Goal: Find specific page/section: Find specific page/section

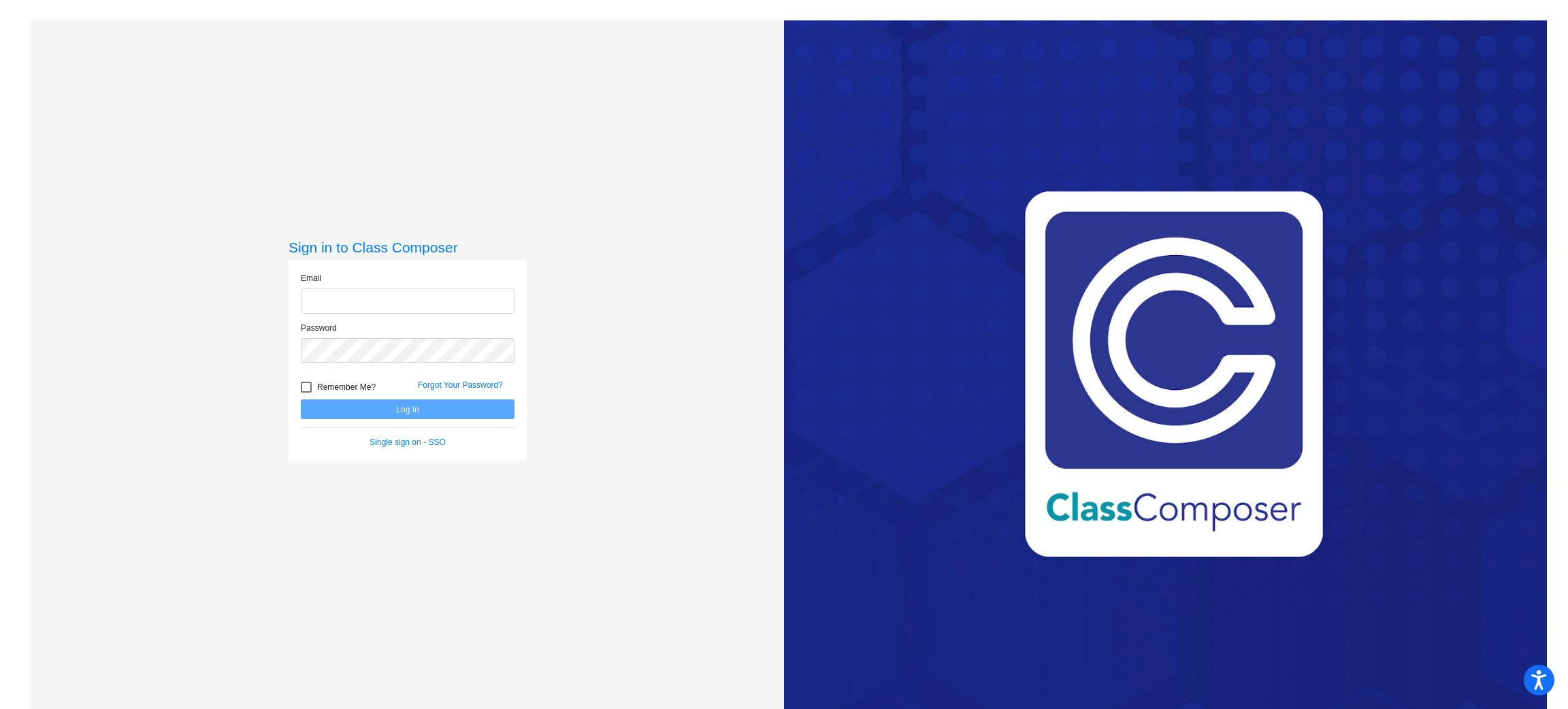
type input "[EMAIL_ADDRESS][DOMAIN_NAME]"
click at [304, 391] on div at bounding box center [306, 387] width 11 height 11
click at [306, 393] on input "Remember Me?" at bounding box center [306, 393] width 1 height 1
checkbox input "true"
click at [331, 408] on button "Log In" at bounding box center [408, 409] width 214 height 20
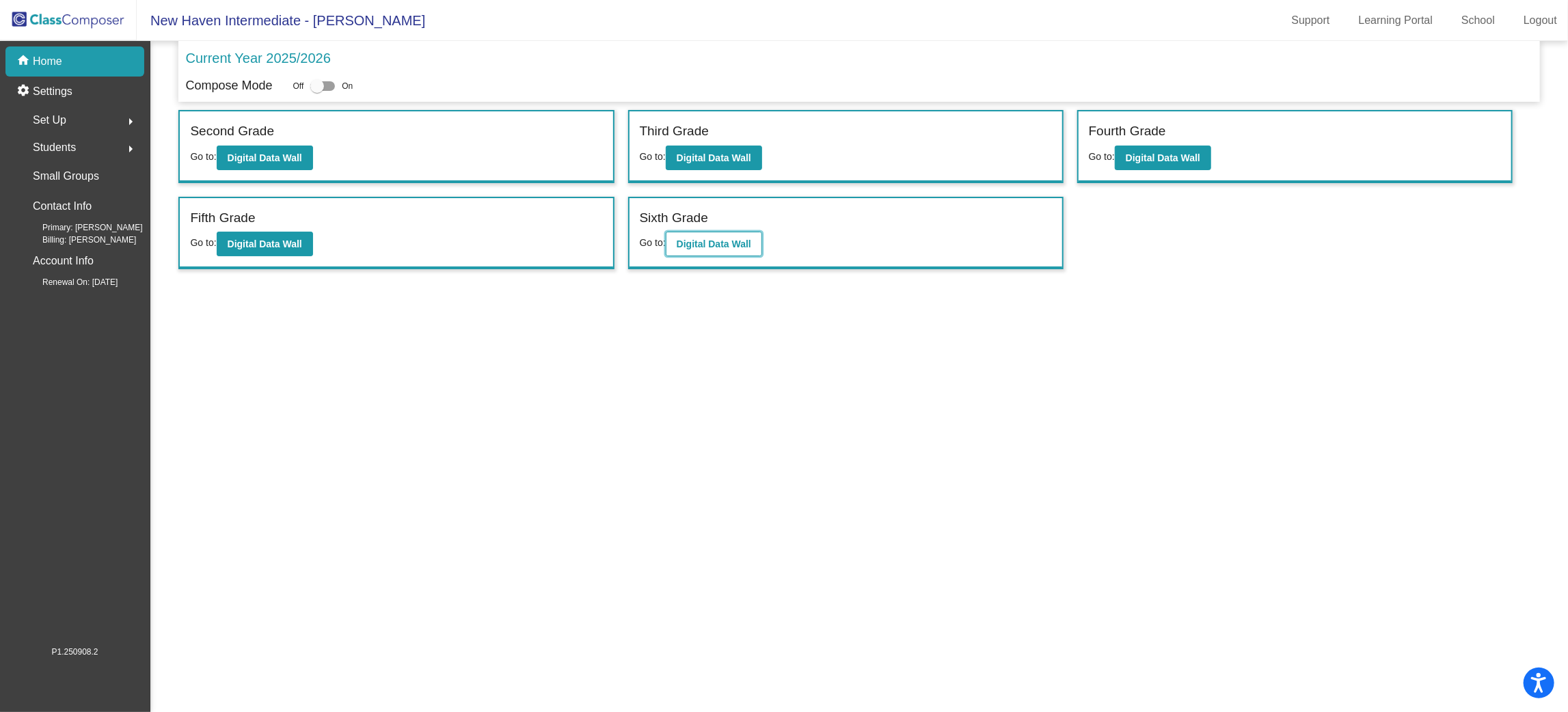
click at [696, 242] on b "Digital Data Wall" at bounding box center [714, 244] width 74 height 11
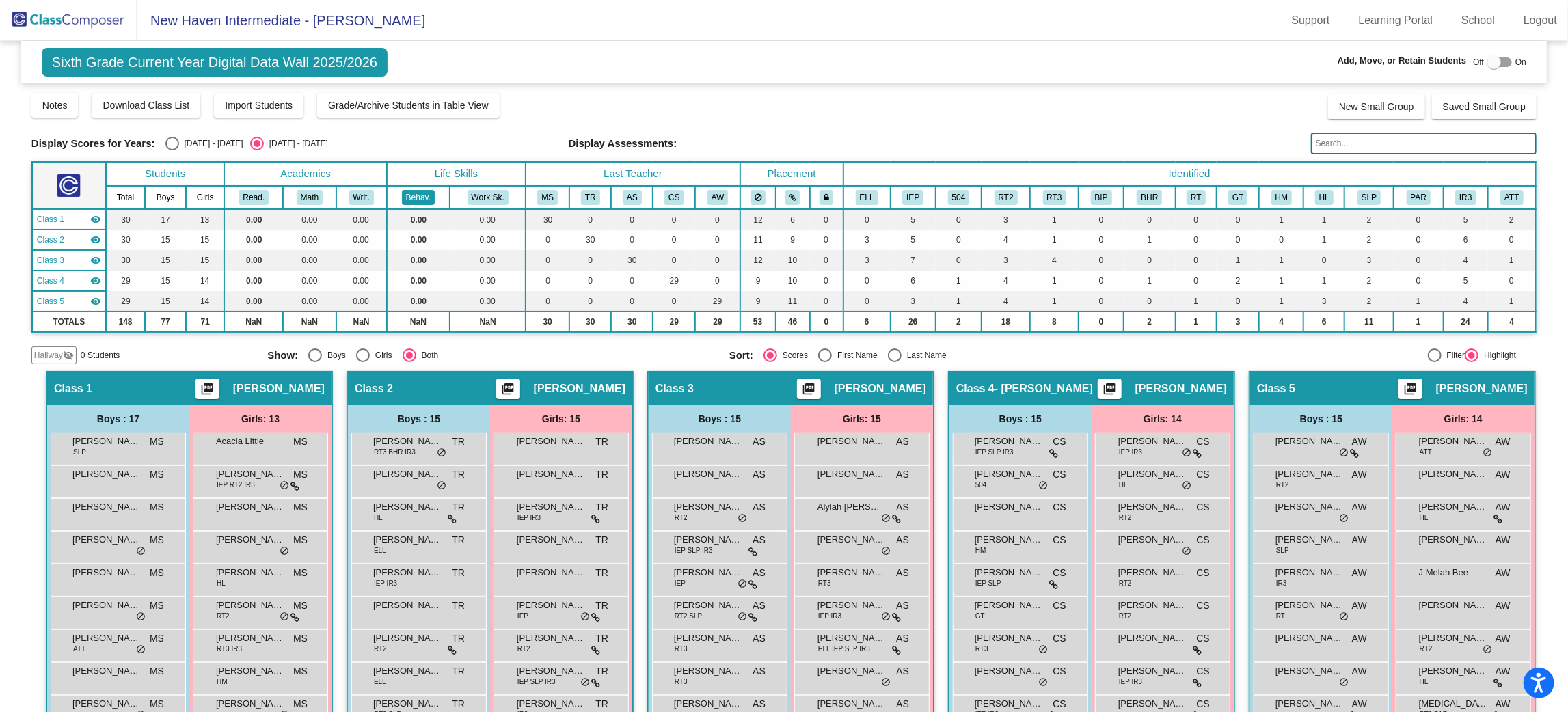
click at [415, 194] on button "Behav." at bounding box center [418, 197] width 33 height 15
click at [415, 190] on button "Behav." at bounding box center [418, 197] width 33 height 15
click at [1491, 66] on div at bounding box center [1495, 62] width 14 height 14
checkbox input "true"
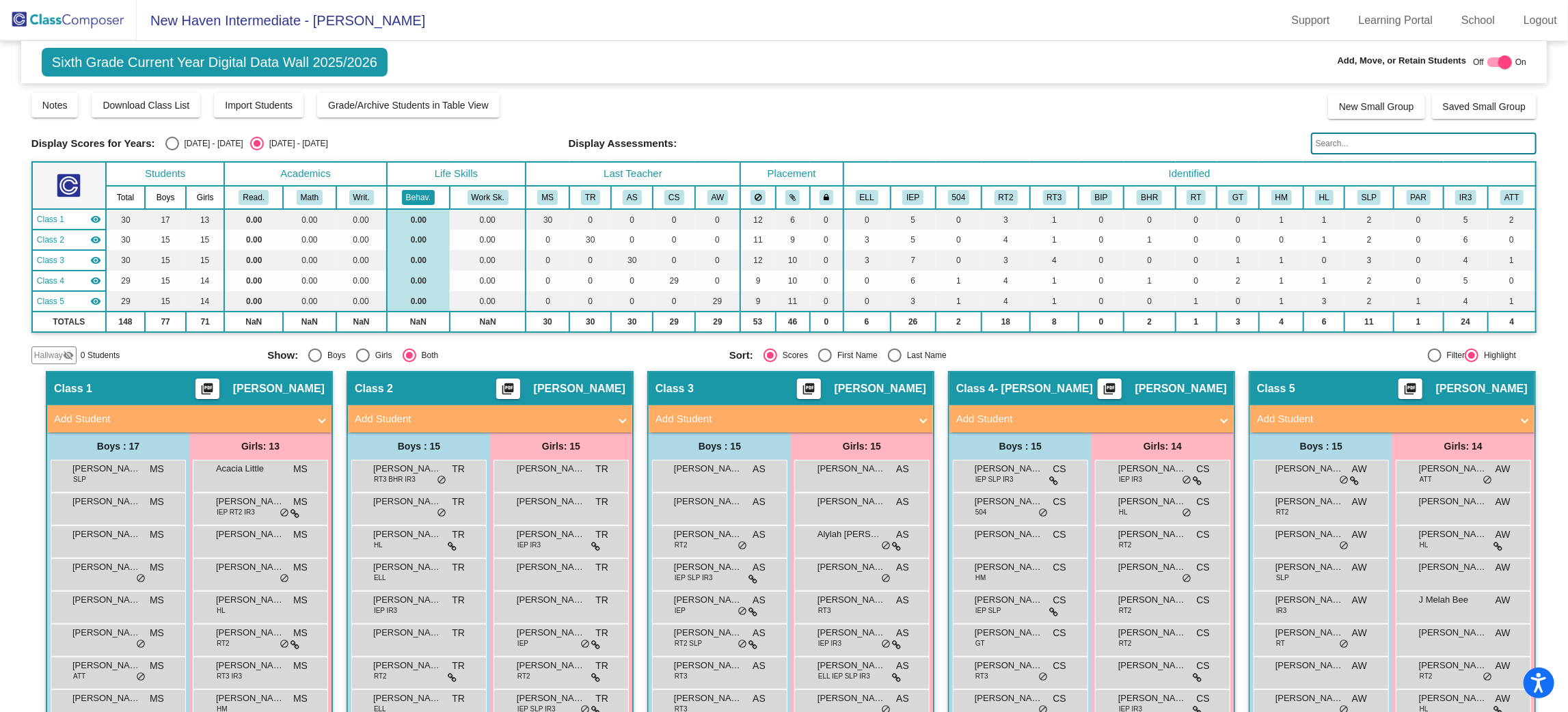
click at [421, 193] on button "Behav." at bounding box center [418, 197] width 33 height 15
click at [577, 109] on div "Notes Download Class List Import Students Grade/Archive Students in Table View …" at bounding box center [784, 105] width 1505 height 28
click at [404, 195] on button "Behav." at bounding box center [418, 197] width 33 height 15
click at [1430, 353] on div at bounding box center [1435, 355] width 14 height 14
click at [1434, 362] on input "Filter" at bounding box center [1434, 362] width 1 height 1
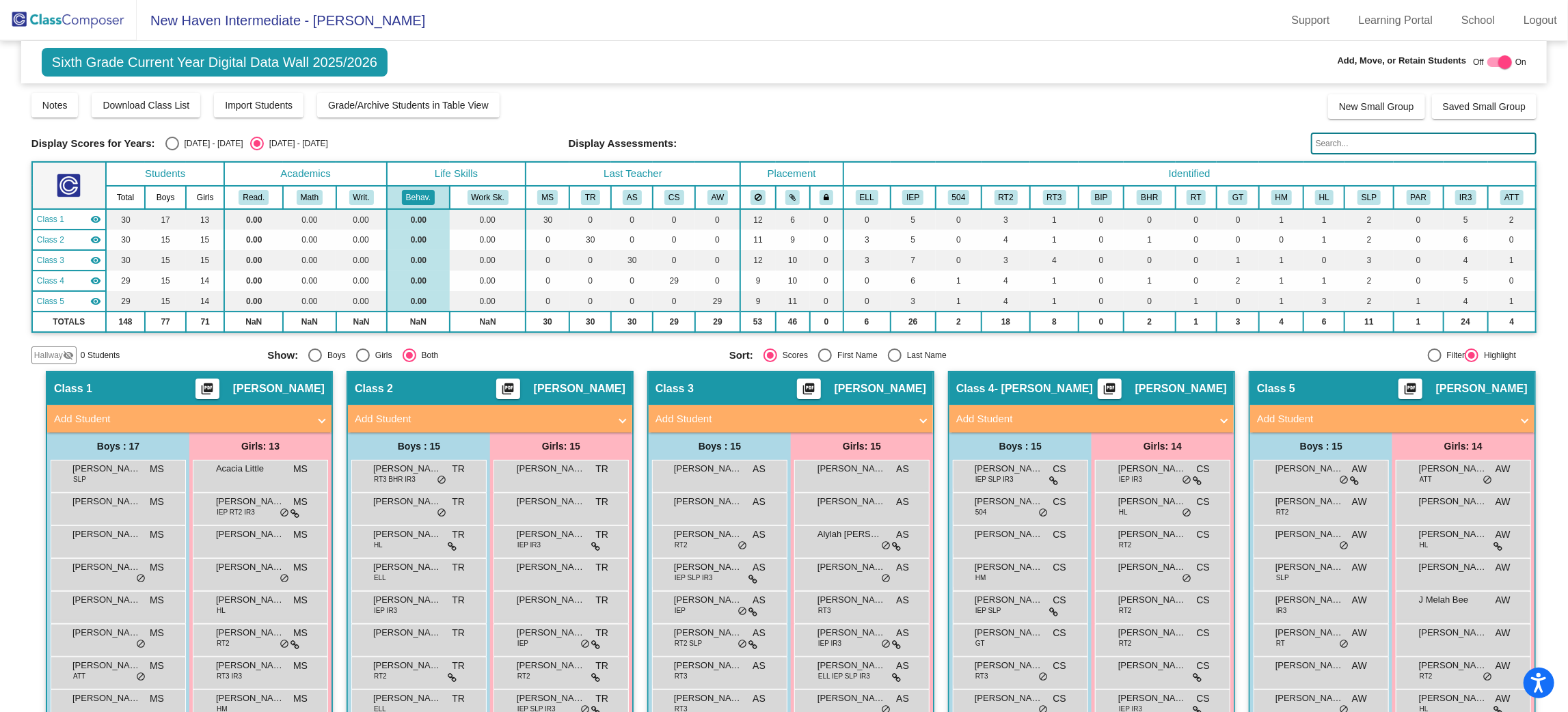
radio input "true"
click at [1486, 355] on div "Highlight" at bounding box center [1497, 355] width 38 height 12
click at [1471, 362] on input "Highlight" at bounding box center [1471, 362] width 1 height 1
radio input "true"
click at [147, 60] on span "Sixth Grade Current Year Digital Data Wall 2025/2026" at bounding box center [214, 62] width 346 height 28
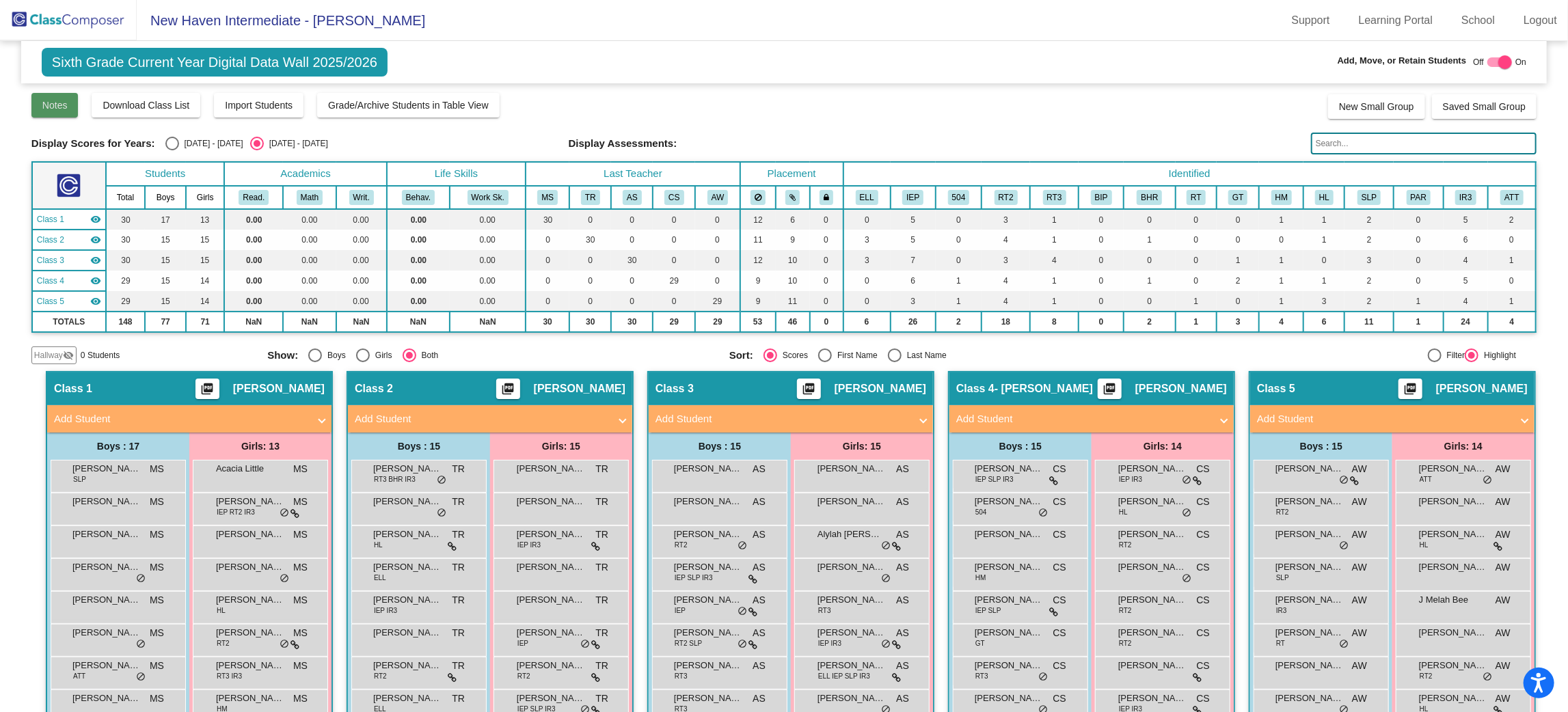
click at [50, 94] on button "Notes" at bounding box center [54, 105] width 47 height 25
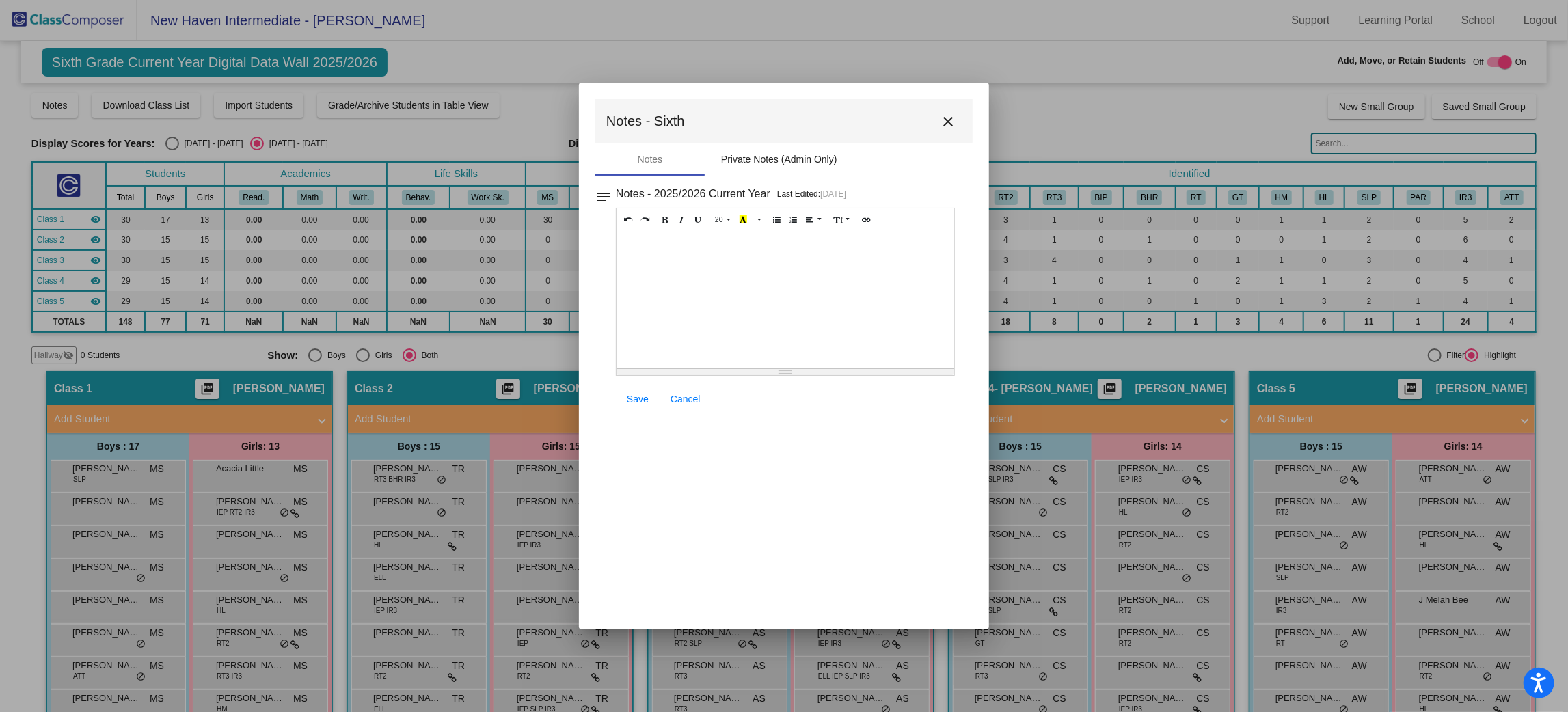
click at [781, 156] on div "Private Notes (Admin Only)" at bounding box center [779, 159] width 116 height 15
click at [948, 118] on mat-icon "close" at bounding box center [947, 122] width 16 height 16
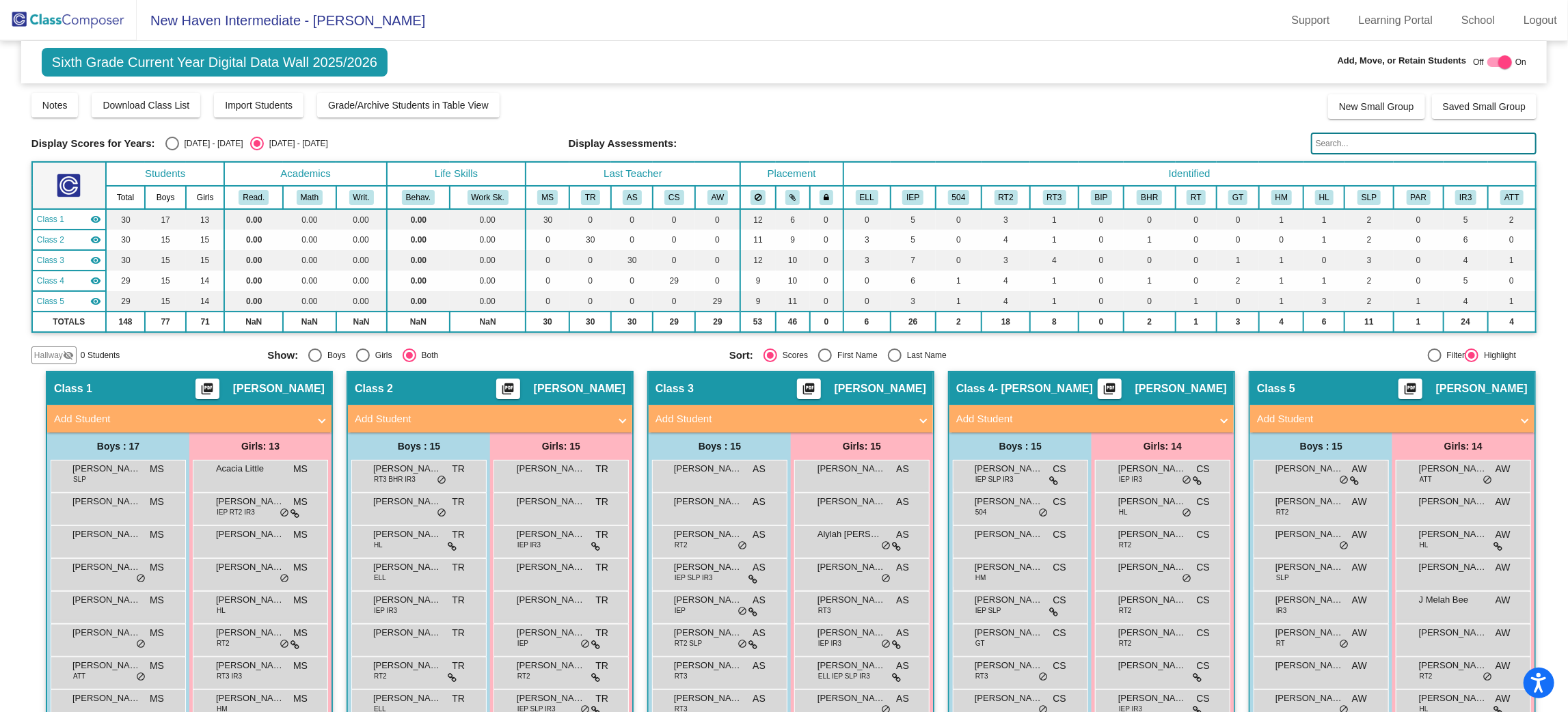
click at [1504, 60] on div at bounding box center [1505, 62] width 14 height 14
checkbox input "false"
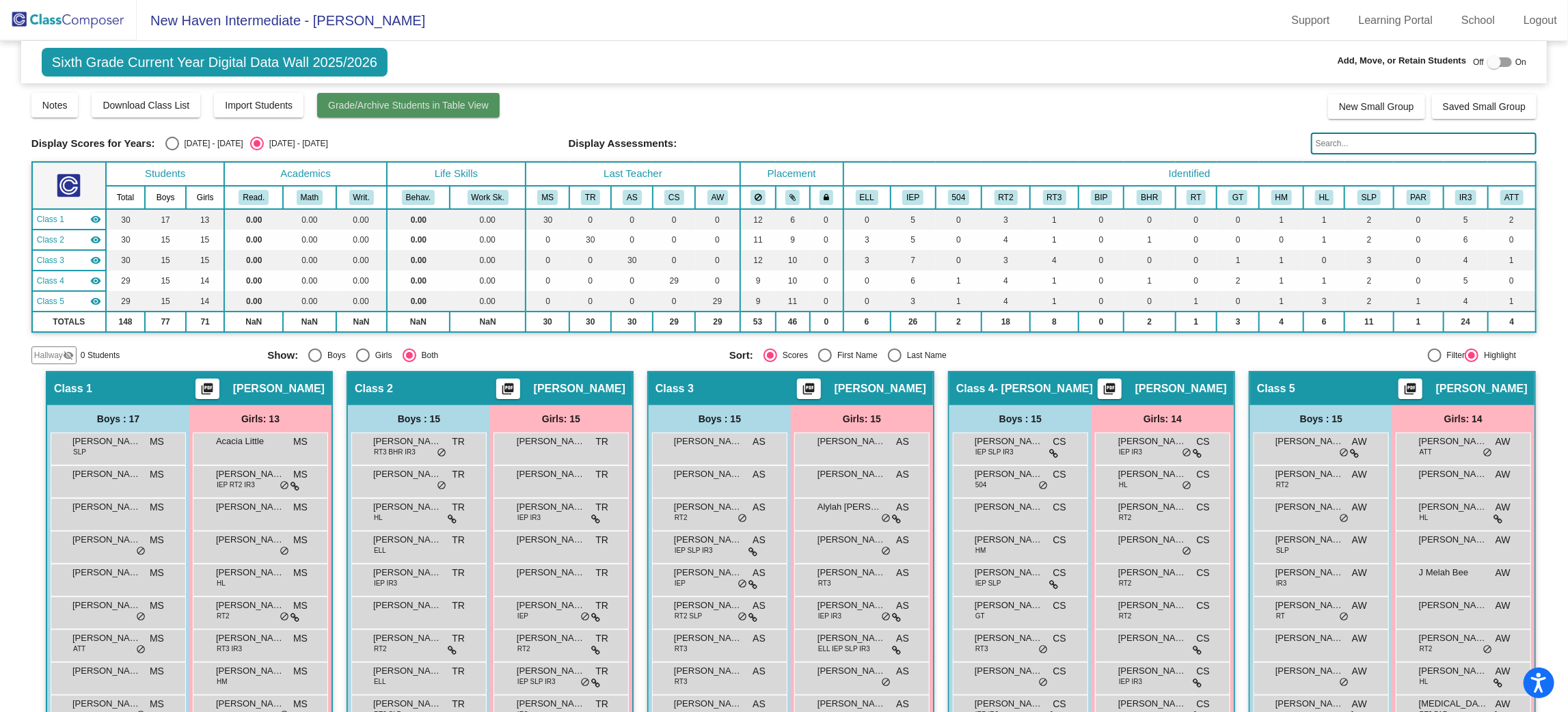
click at [365, 116] on button "Grade/Archive Students in Table View" at bounding box center [409, 105] width 183 height 25
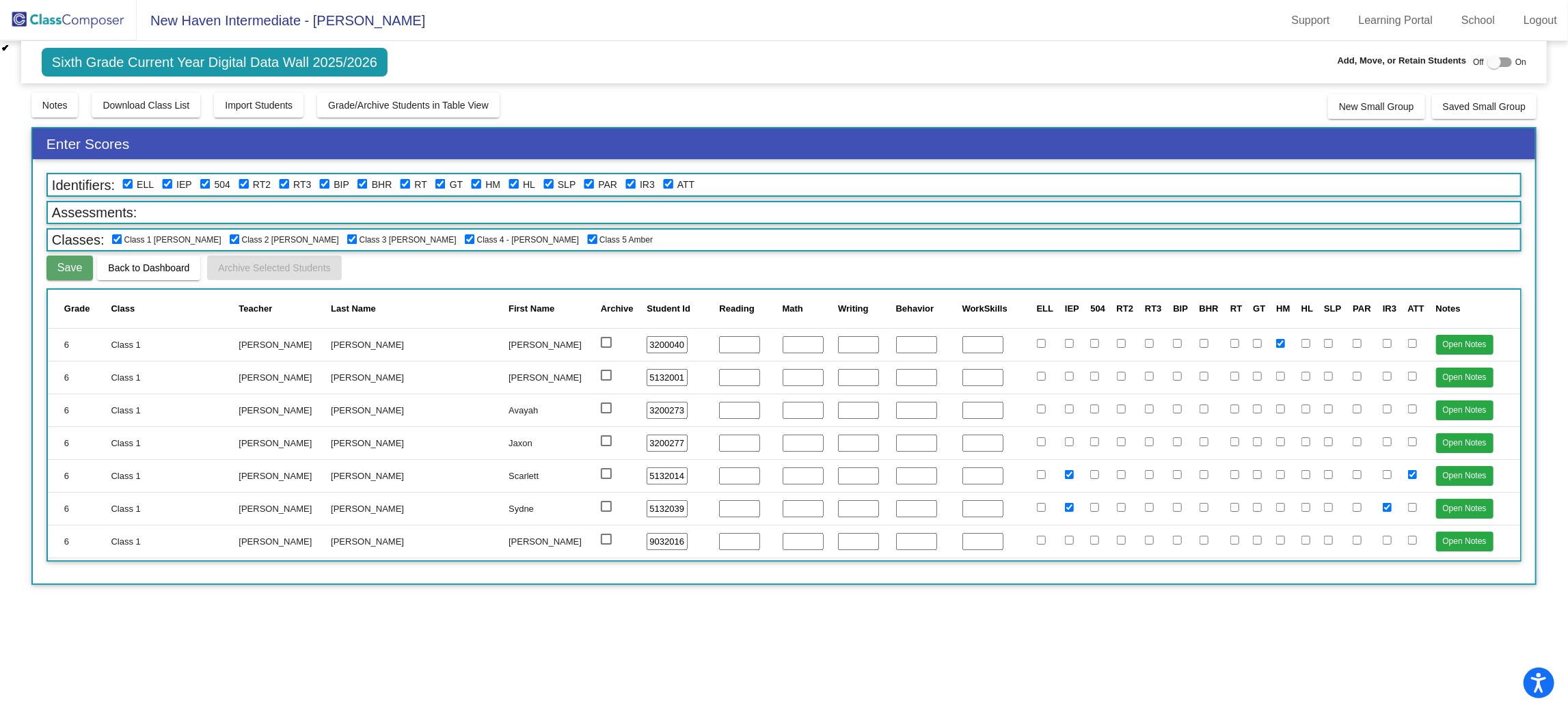
click at [153, 265] on span "Back to Dashboard" at bounding box center [148, 268] width 81 height 11
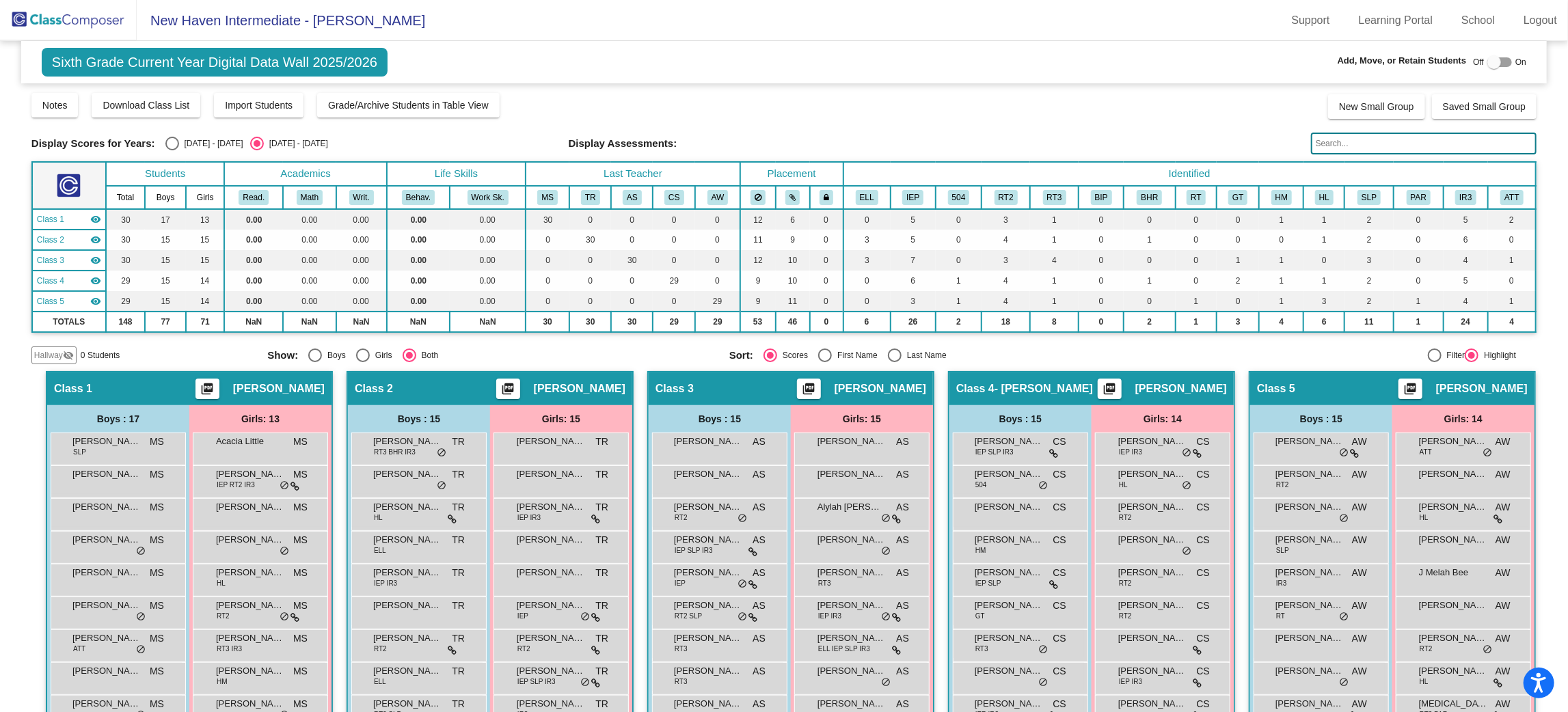
click at [65, 19] on img at bounding box center [68, 20] width 137 height 41
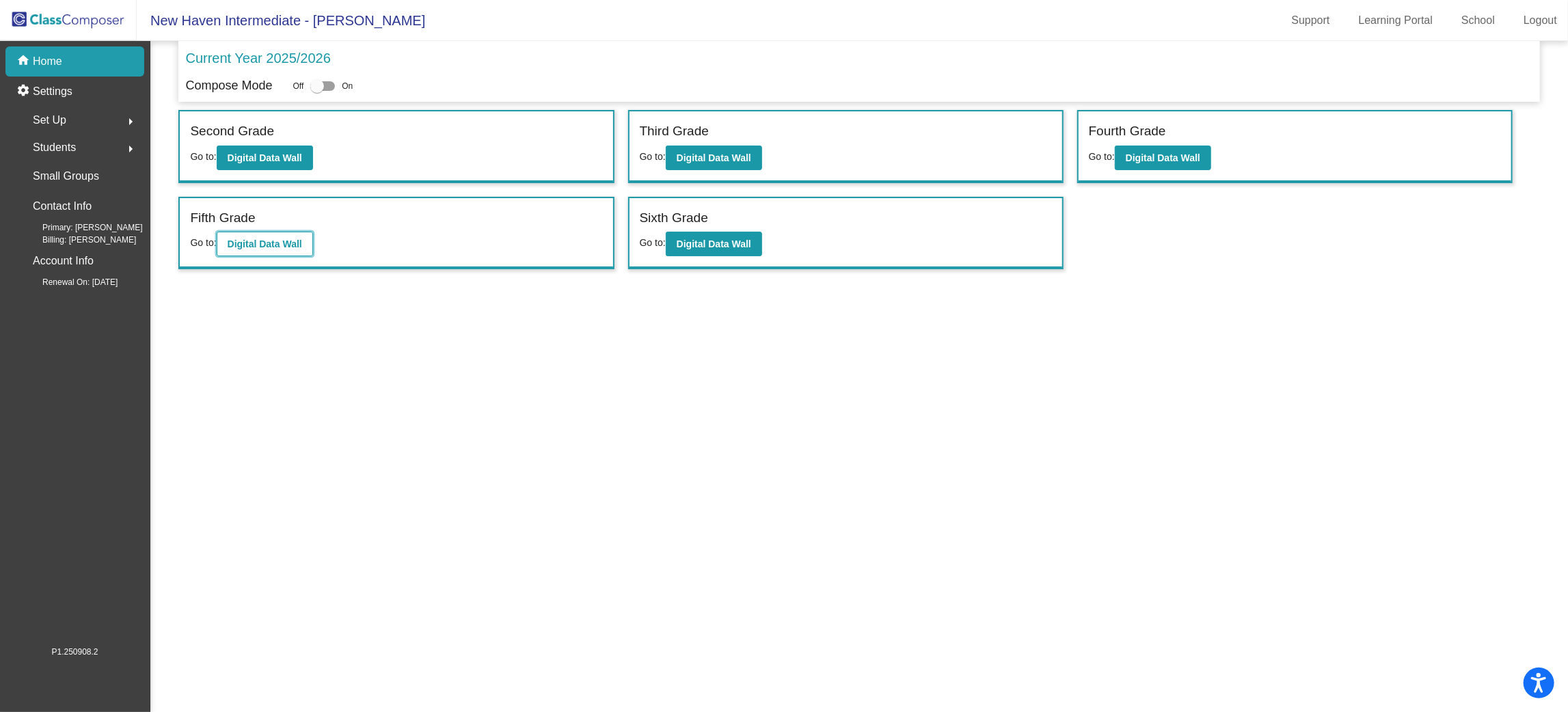
click at [266, 240] on b "Digital Data Wall" at bounding box center [265, 244] width 74 height 11
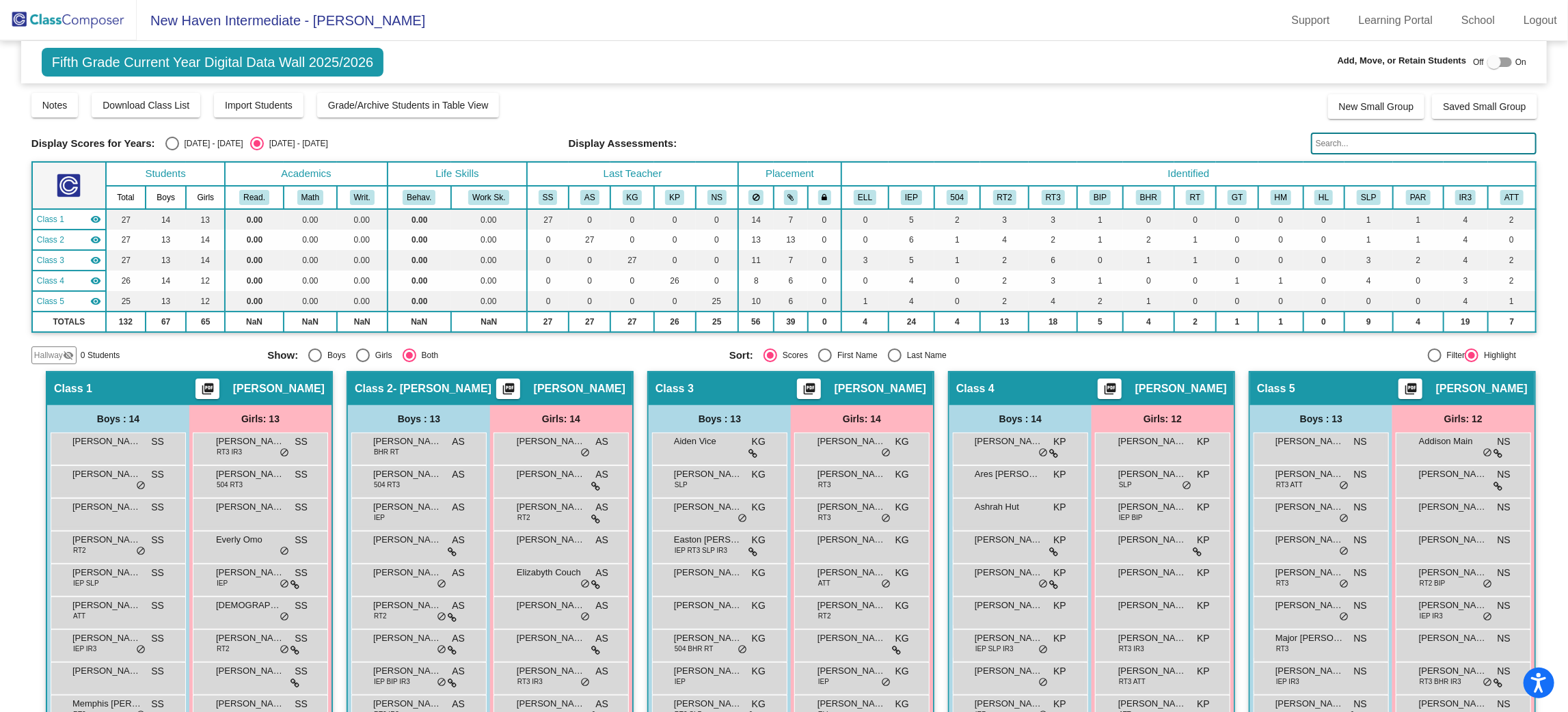
click at [40, 23] on img at bounding box center [68, 20] width 137 height 41
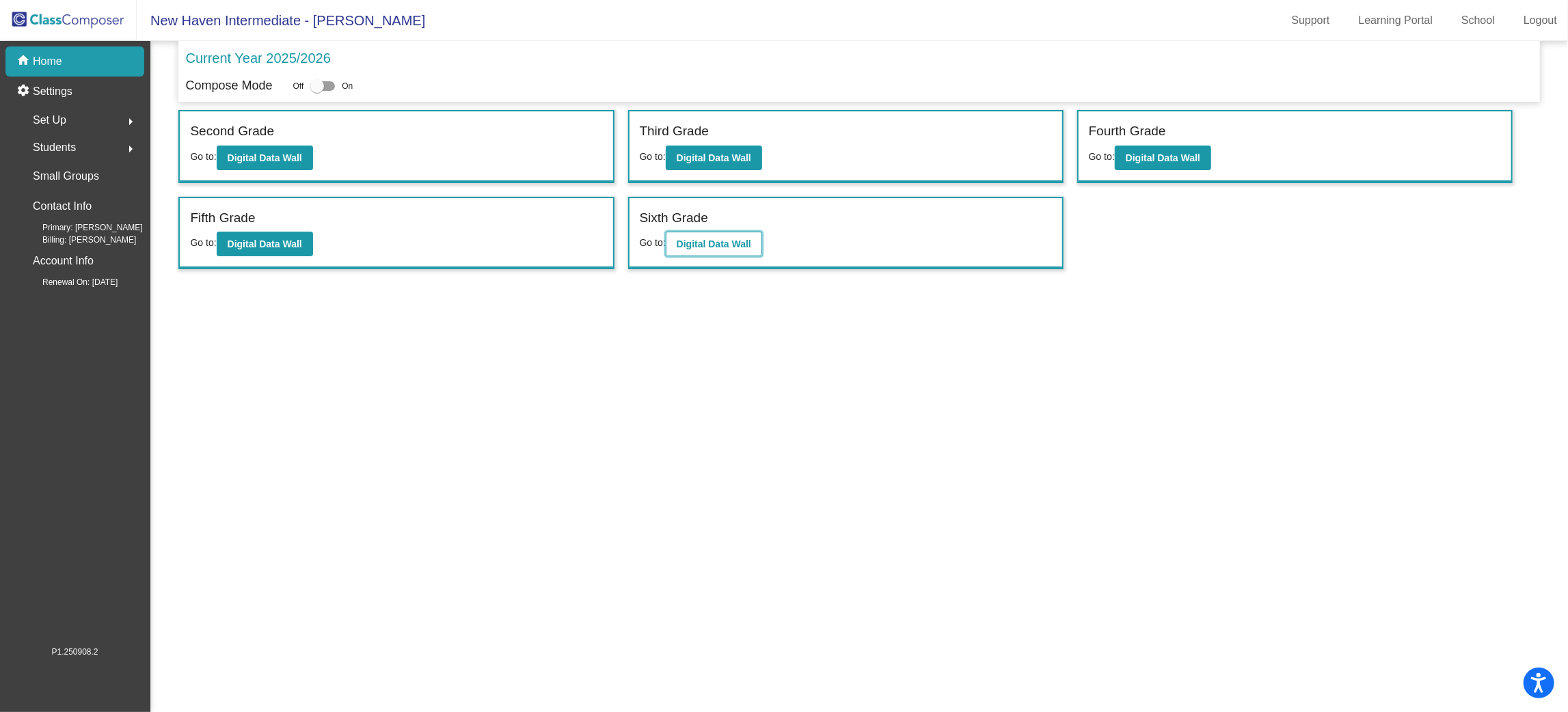
click at [704, 241] on b "Digital Data Wall" at bounding box center [714, 244] width 74 height 11
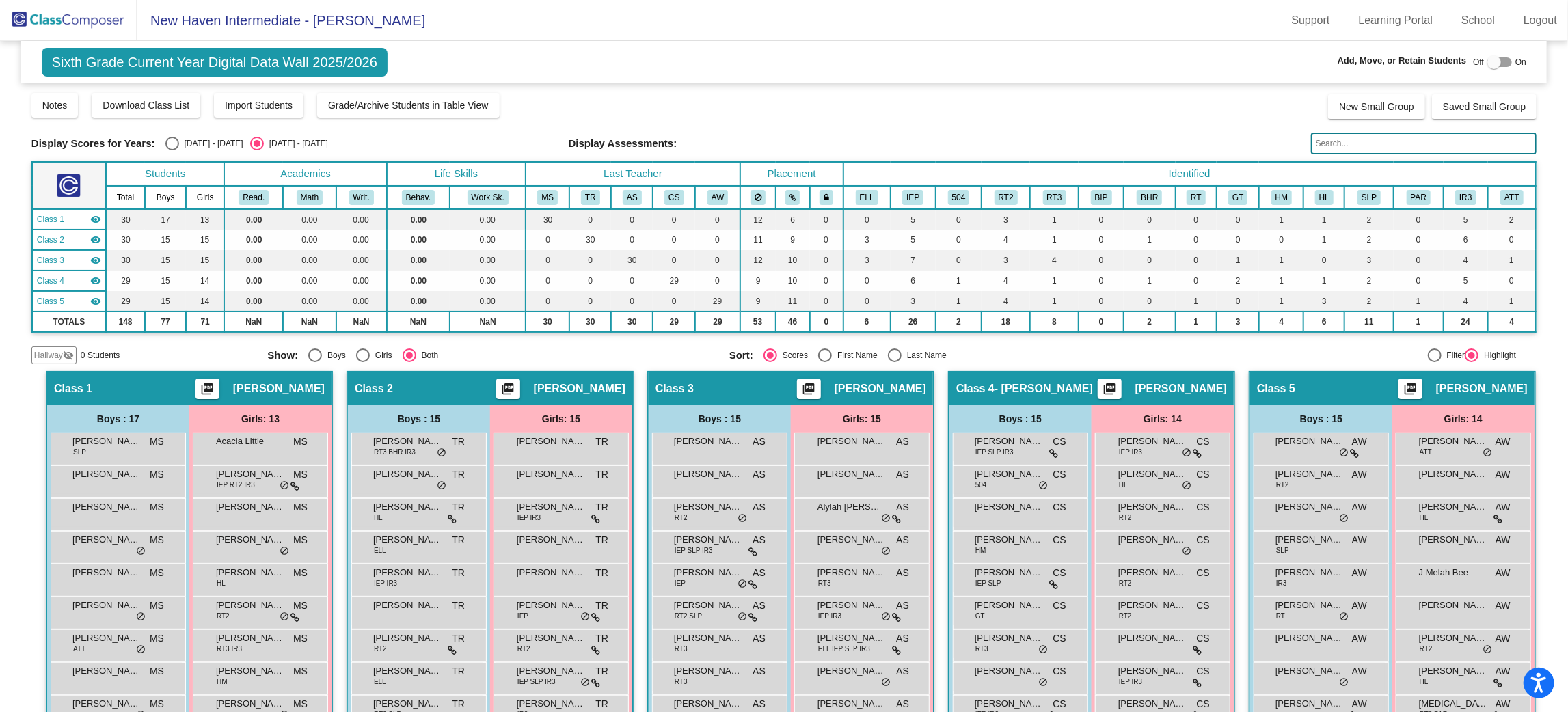
click at [186, 140] on div "[DATE] - [DATE]" at bounding box center [211, 143] width 65 height 12
click at [172, 150] on input "[DATE] - [DATE]" at bounding box center [172, 150] width 1 height 1
radio input "true"
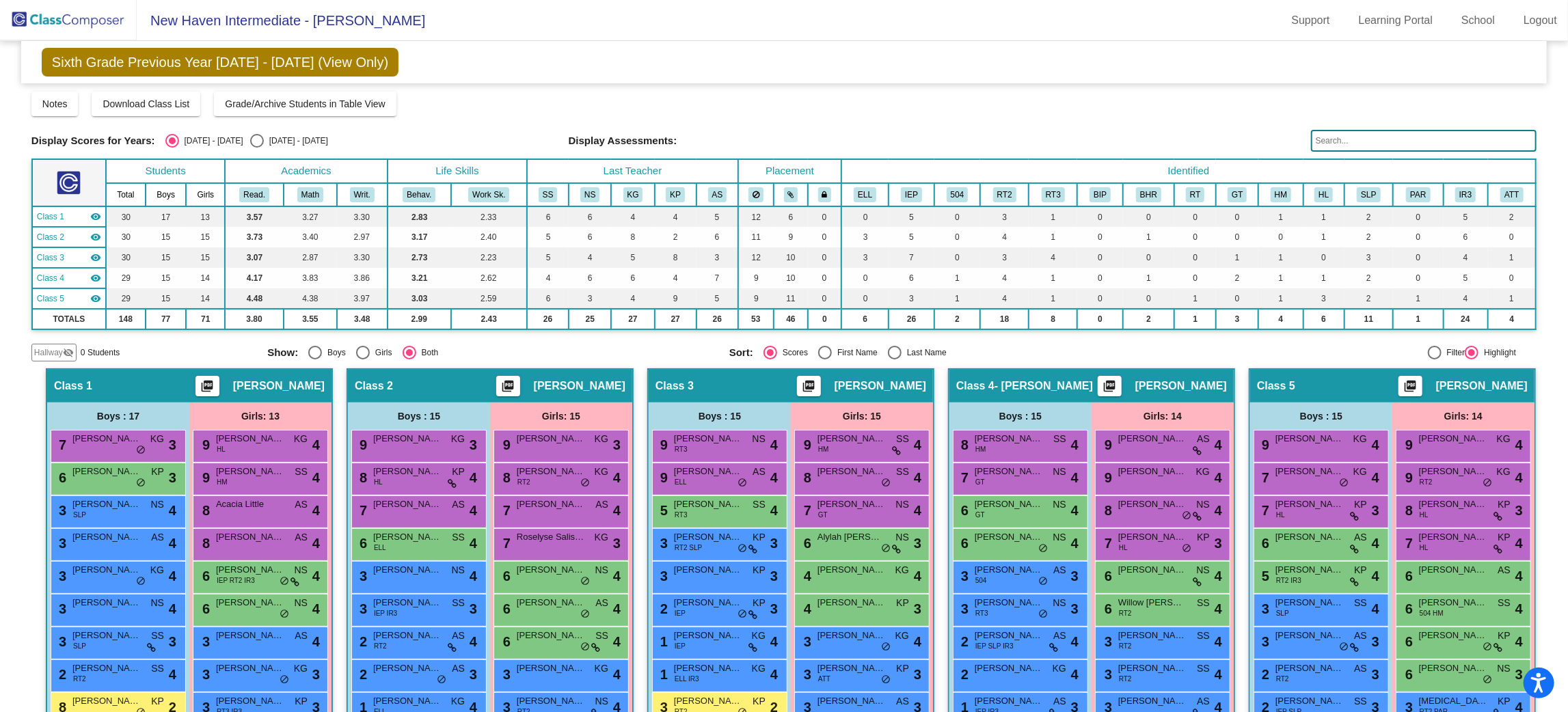
click at [250, 144] on div "Select an option" at bounding box center [257, 141] width 14 height 14
click at [256, 147] on input "[DATE] - [DATE]" at bounding box center [256, 147] width 1 height 1
radio input "true"
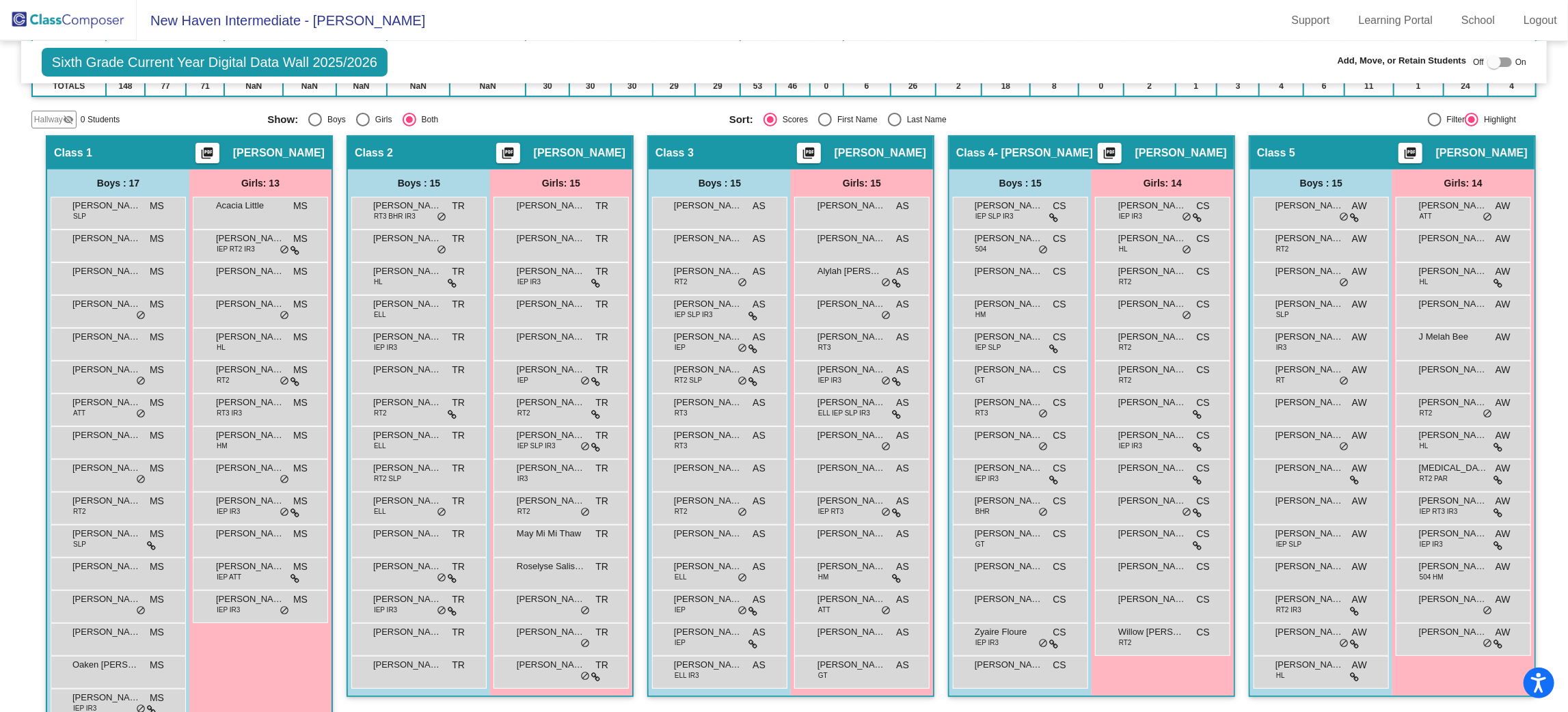
scroll to position [255, 0]
